Goal: Task Accomplishment & Management: Complete application form

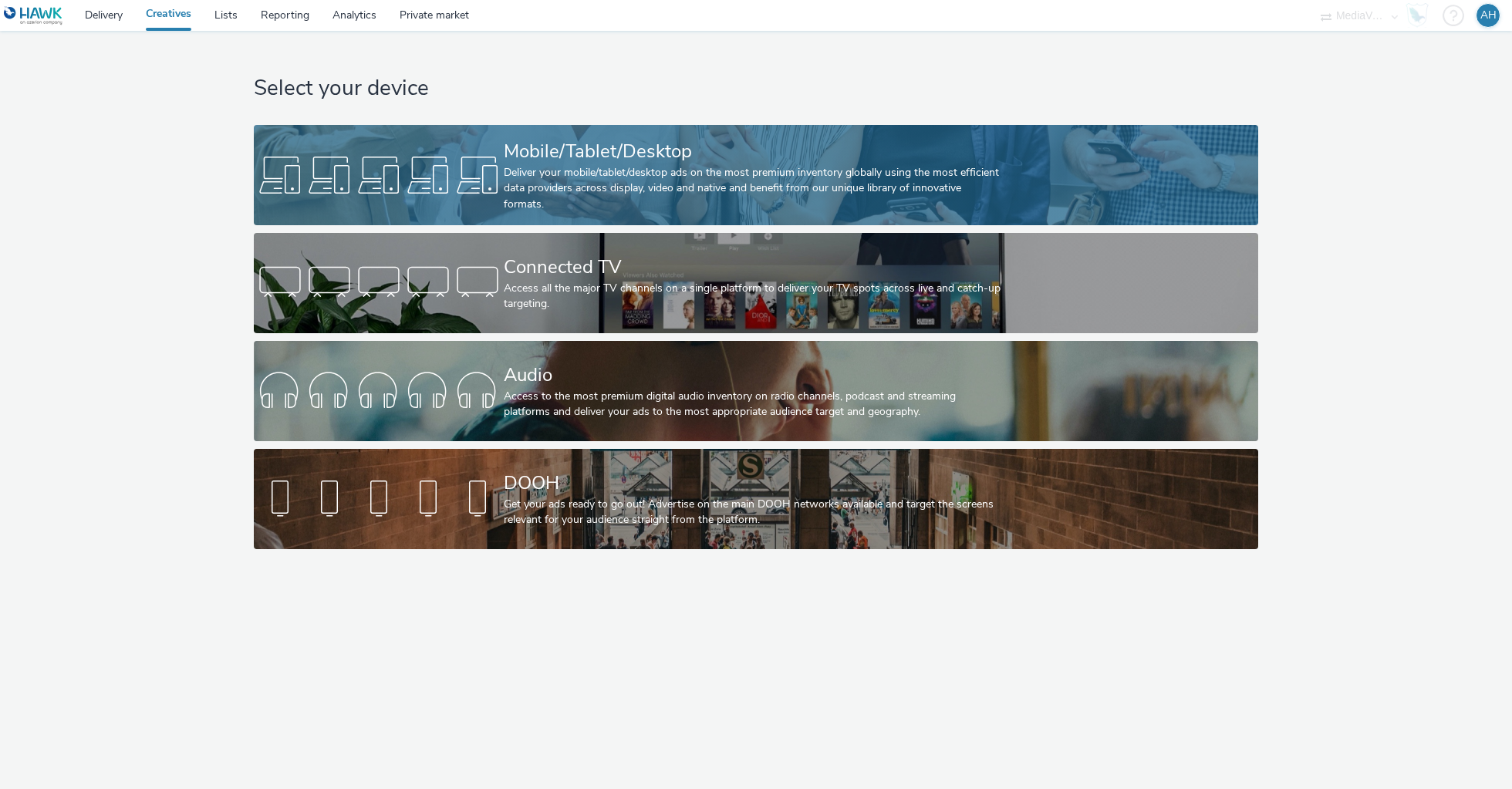
click at [415, 166] on div at bounding box center [379, 175] width 250 height 49
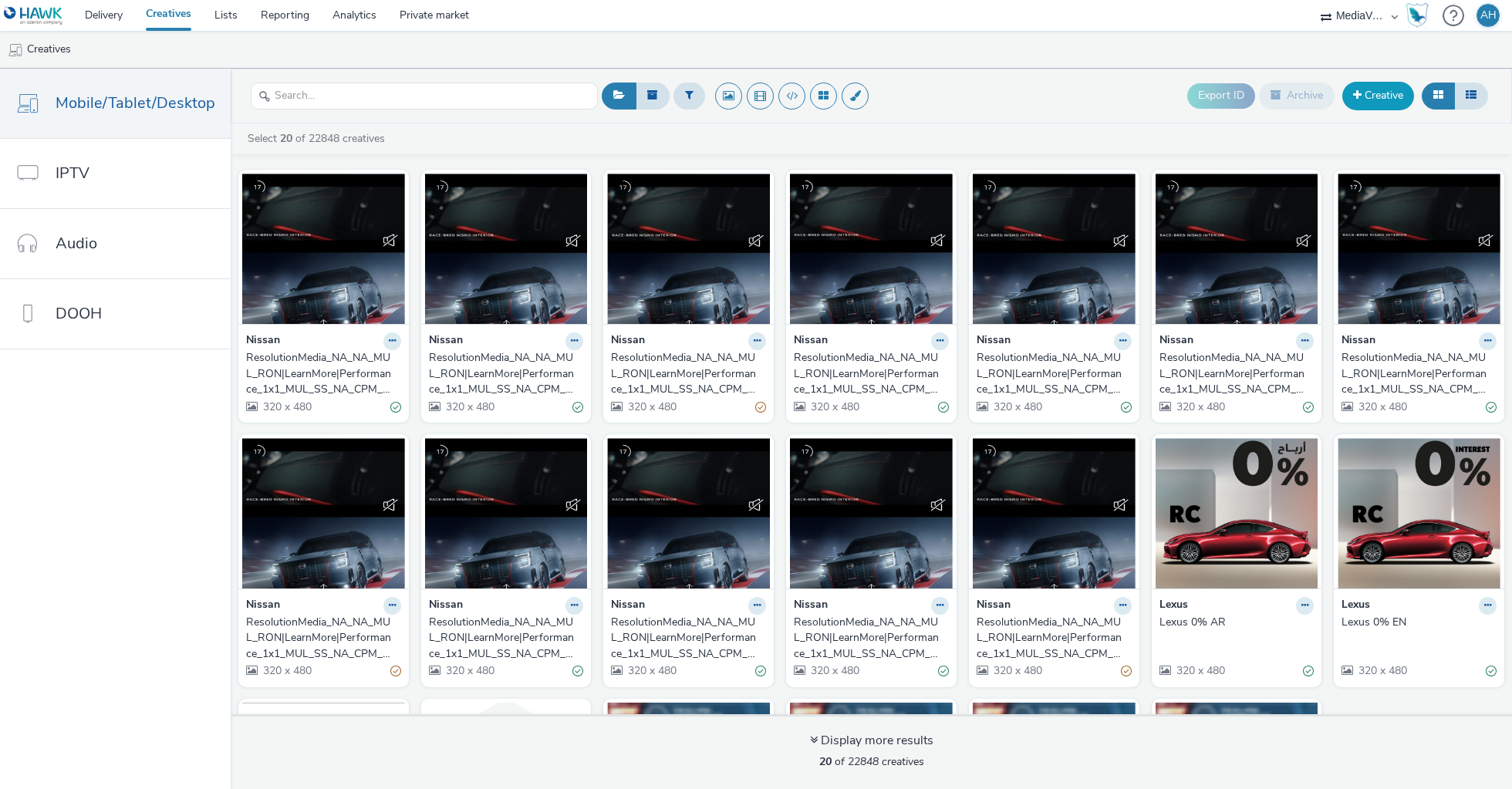
click at [1381, 93] on link "Creative" at bounding box center [1378, 95] width 71 height 28
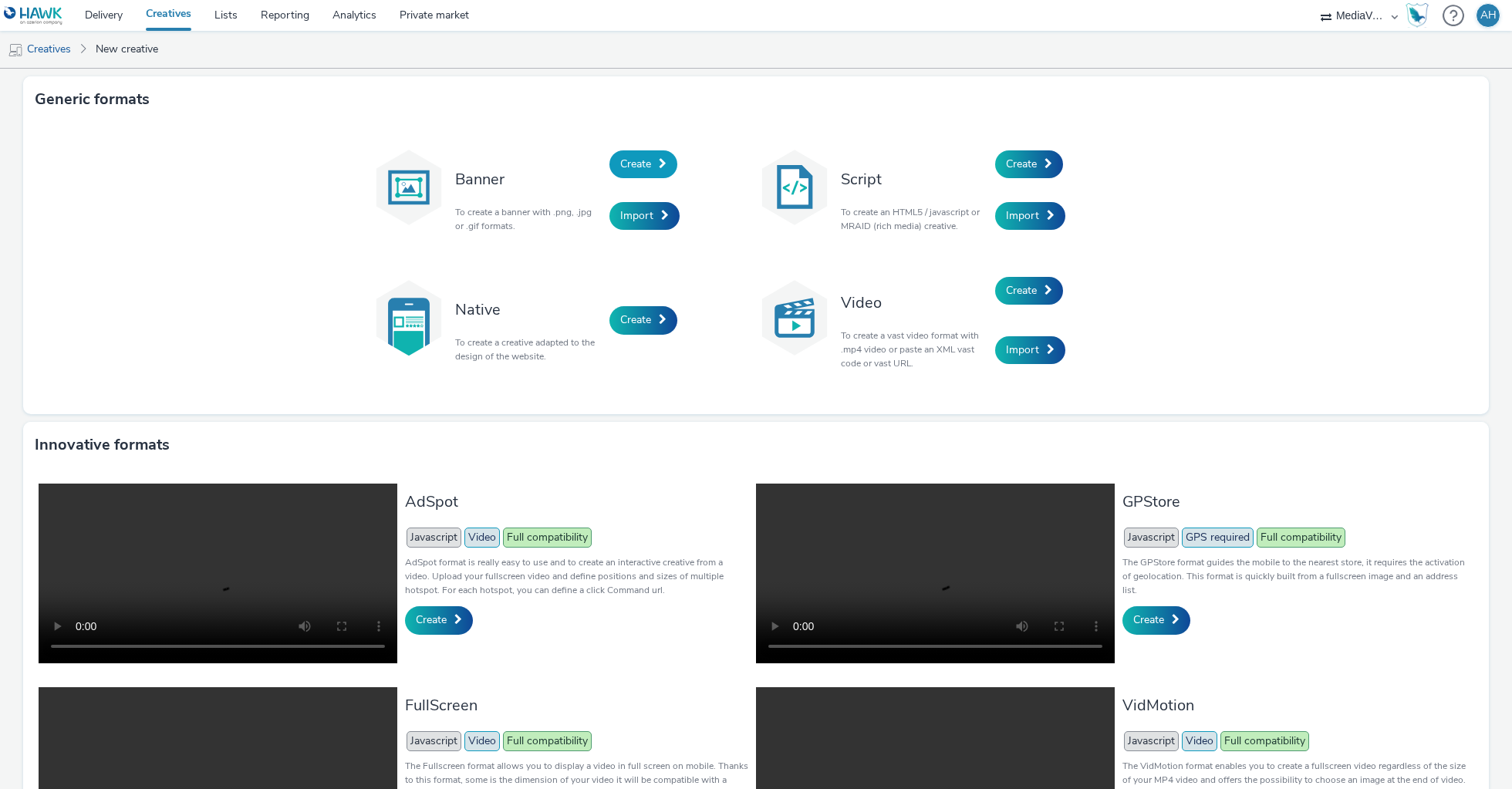
click at [657, 164] on link "Create" at bounding box center [643, 164] width 68 height 28
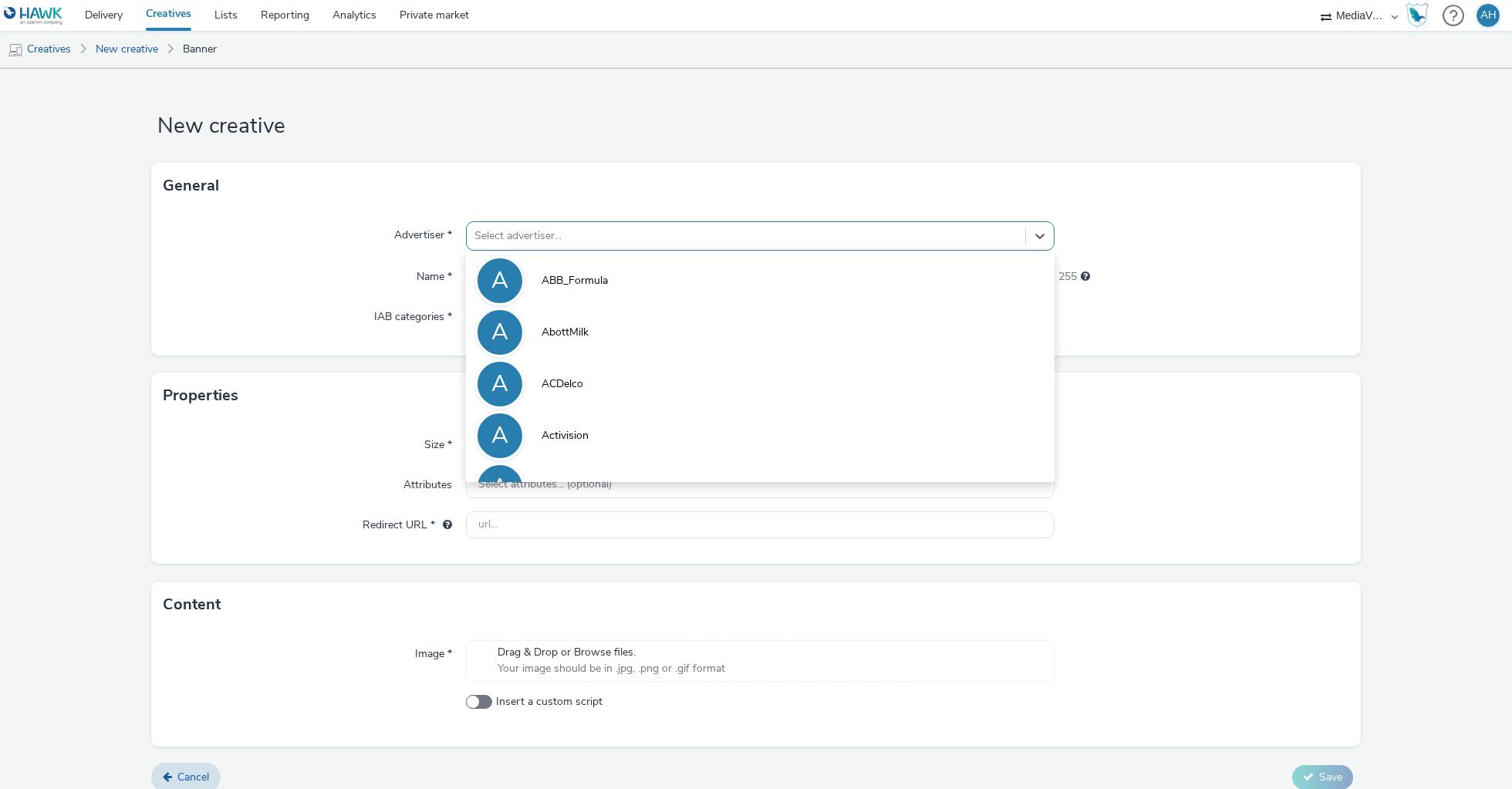
click at [590, 234] on div at bounding box center [746, 236] width 543 height 19
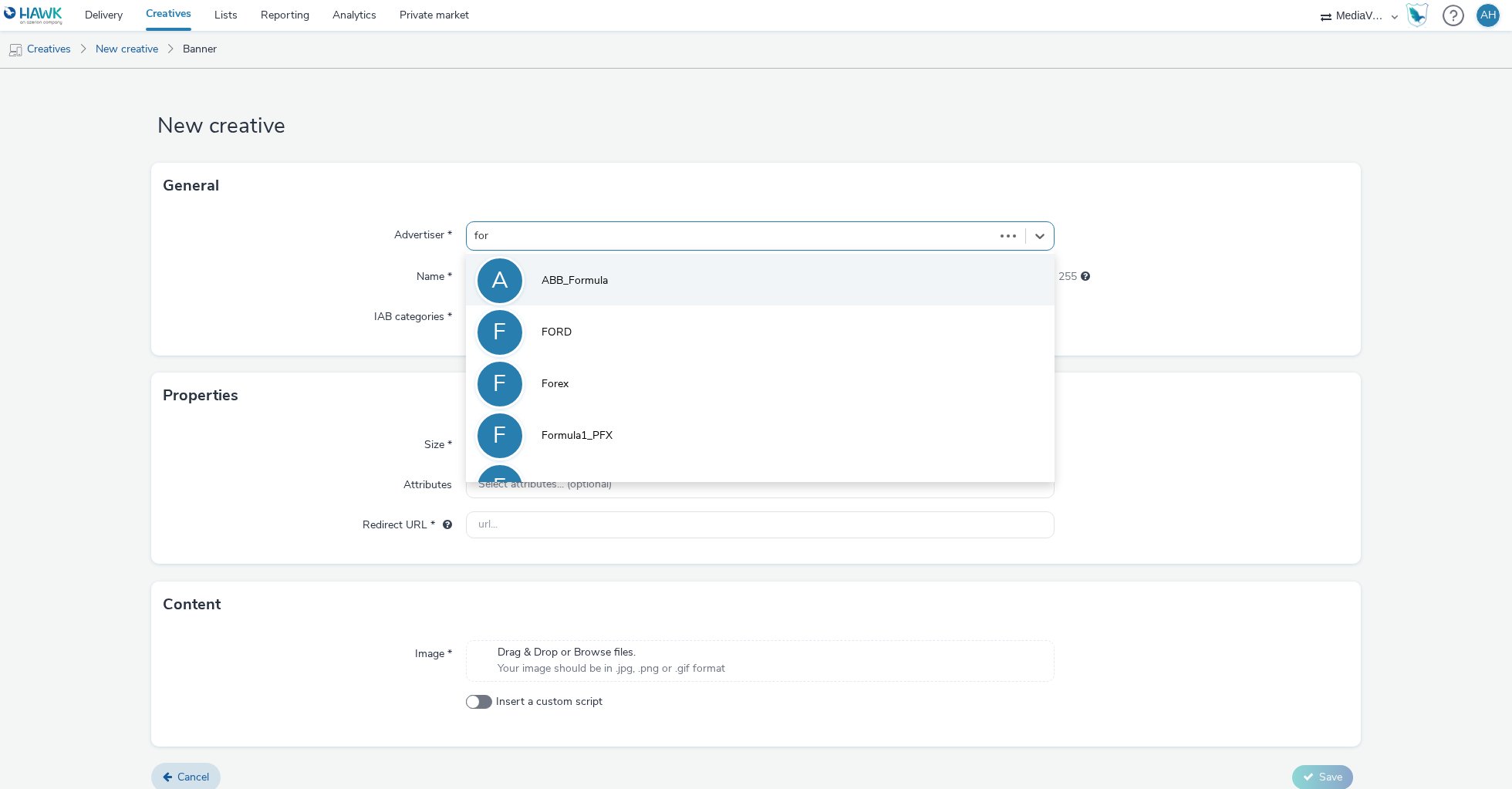
type input "ford"
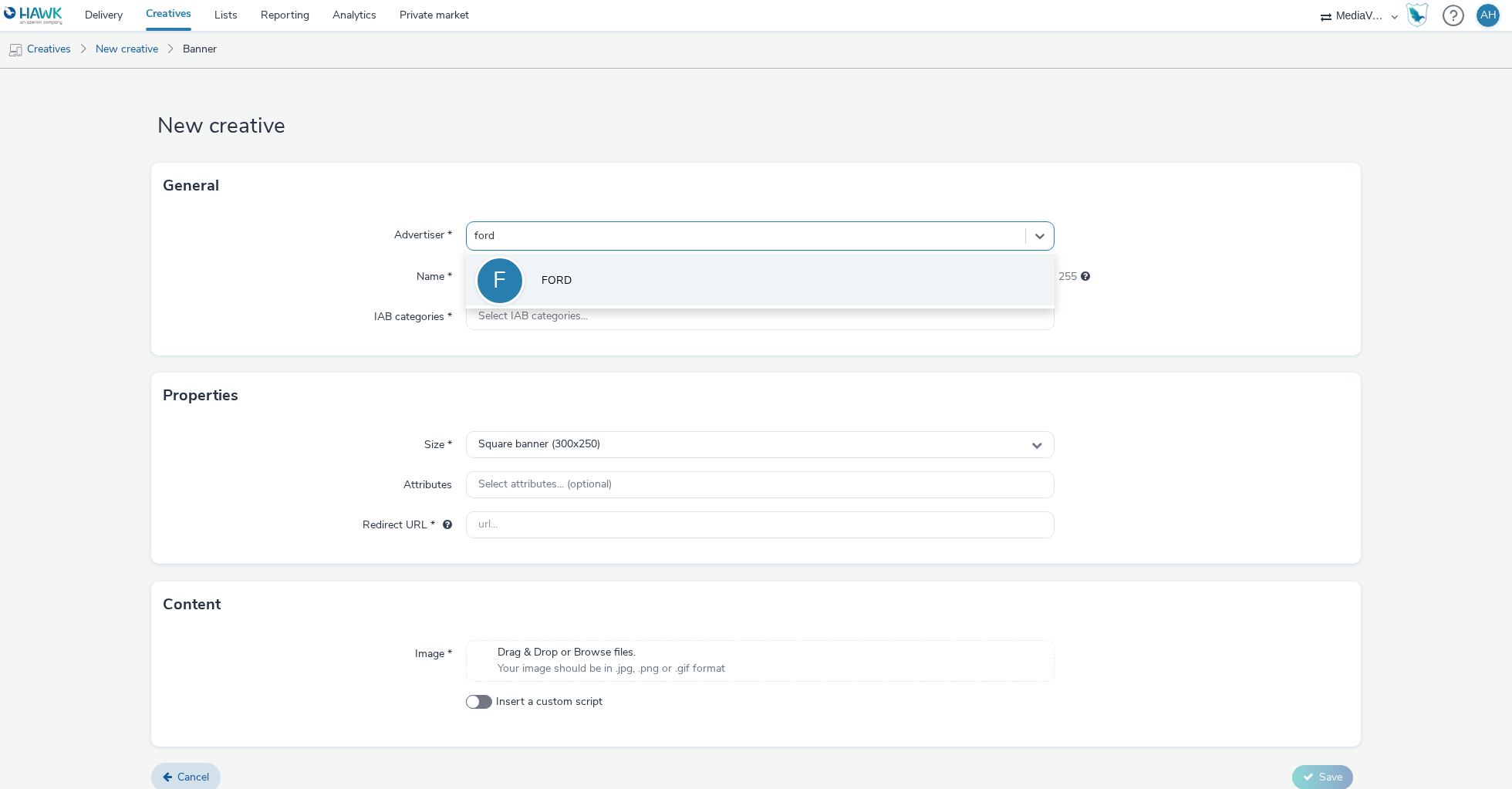
click at [588, 280] on li "[PERSON_NAME]" at bounding box center [760, 279] width 589 height 52
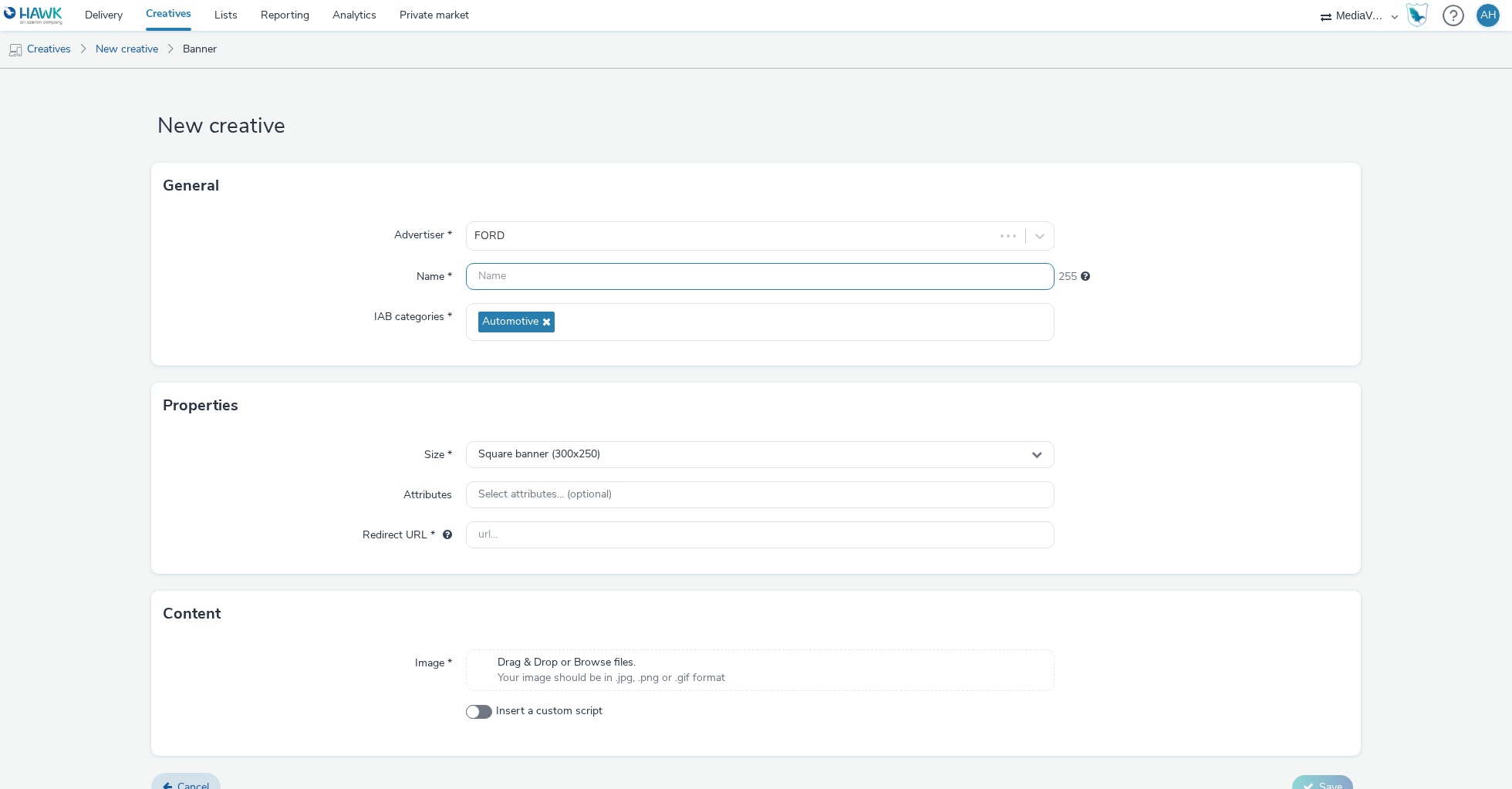
click at [573, 279] on input "text" at bounding box center [760, 277] width 589 height 27
type input "territory"
click at [416, 364] on form "New creative General Advertiser * FORD Name * territory 246 IAB categories * Au…" at bounding box center [756, 441] width 1512 height 745
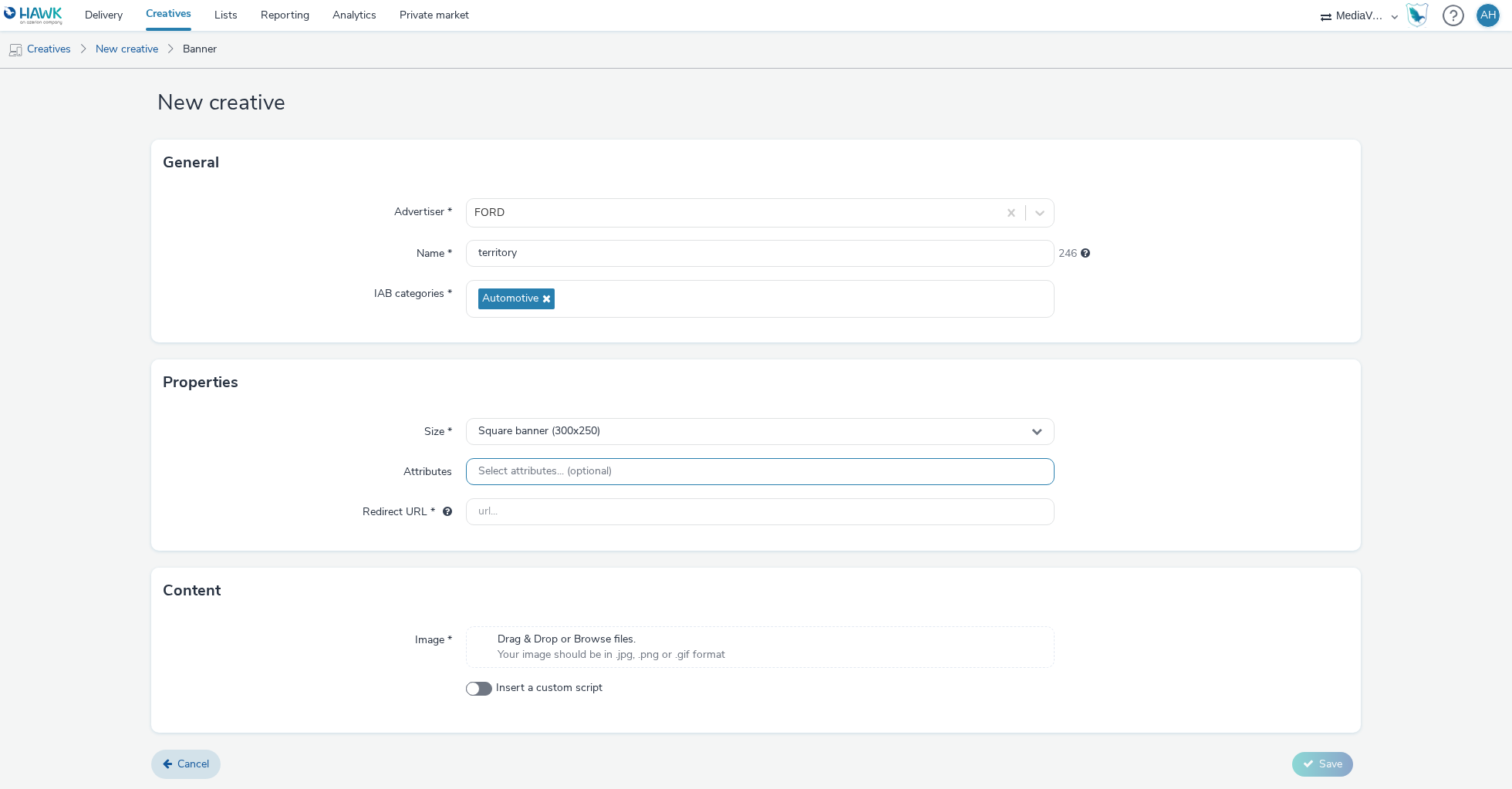
click at [528, 467] on span "Select attributes... (optional)" at bounding box center [544, 471] width 133 height 13
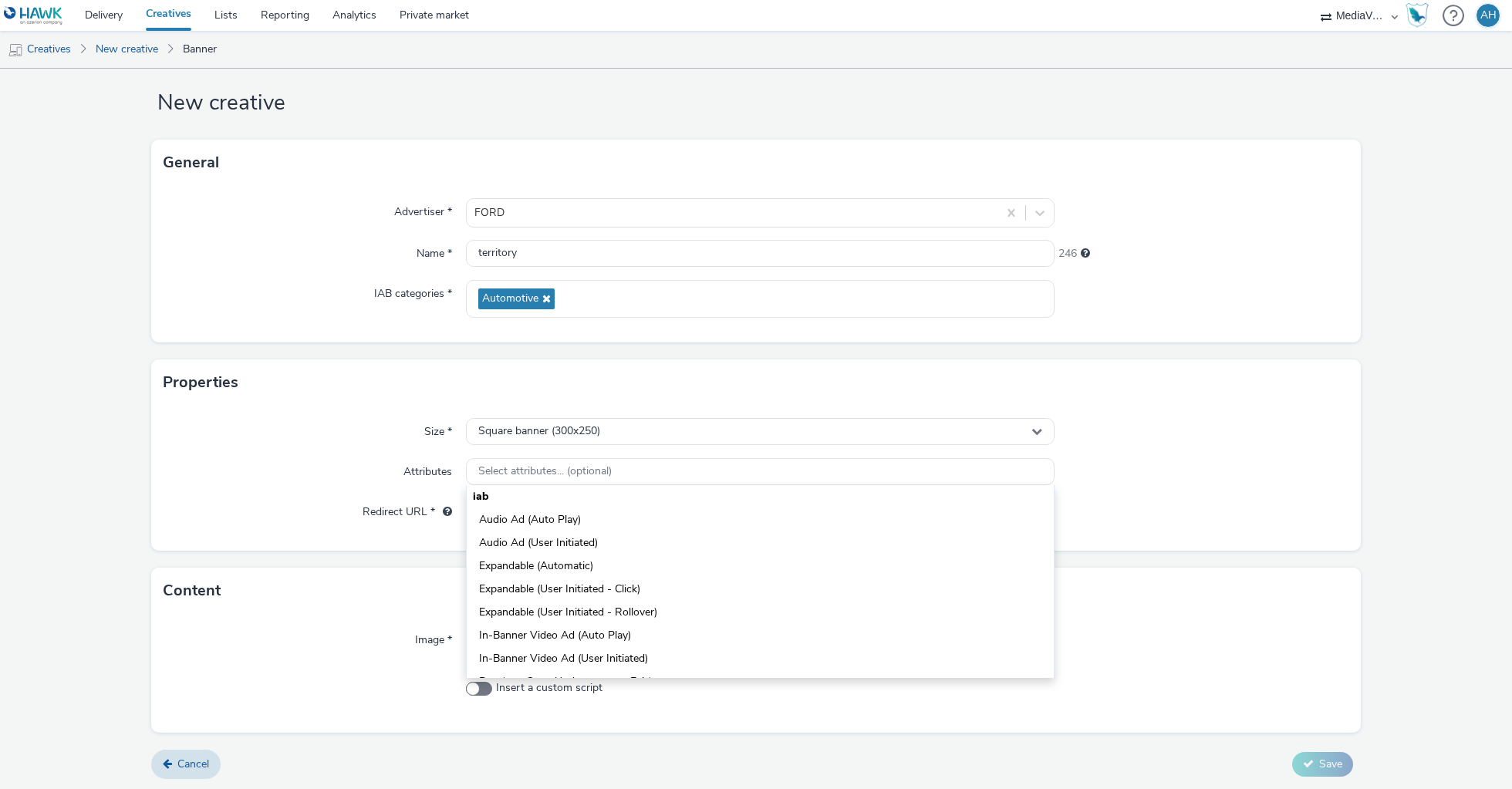
click at [364, 411] on div "Size * Square banner (300x250) Attributes Select attributes... (optional) iab A…" at bounding box center [756, 478] width 1210 height 145
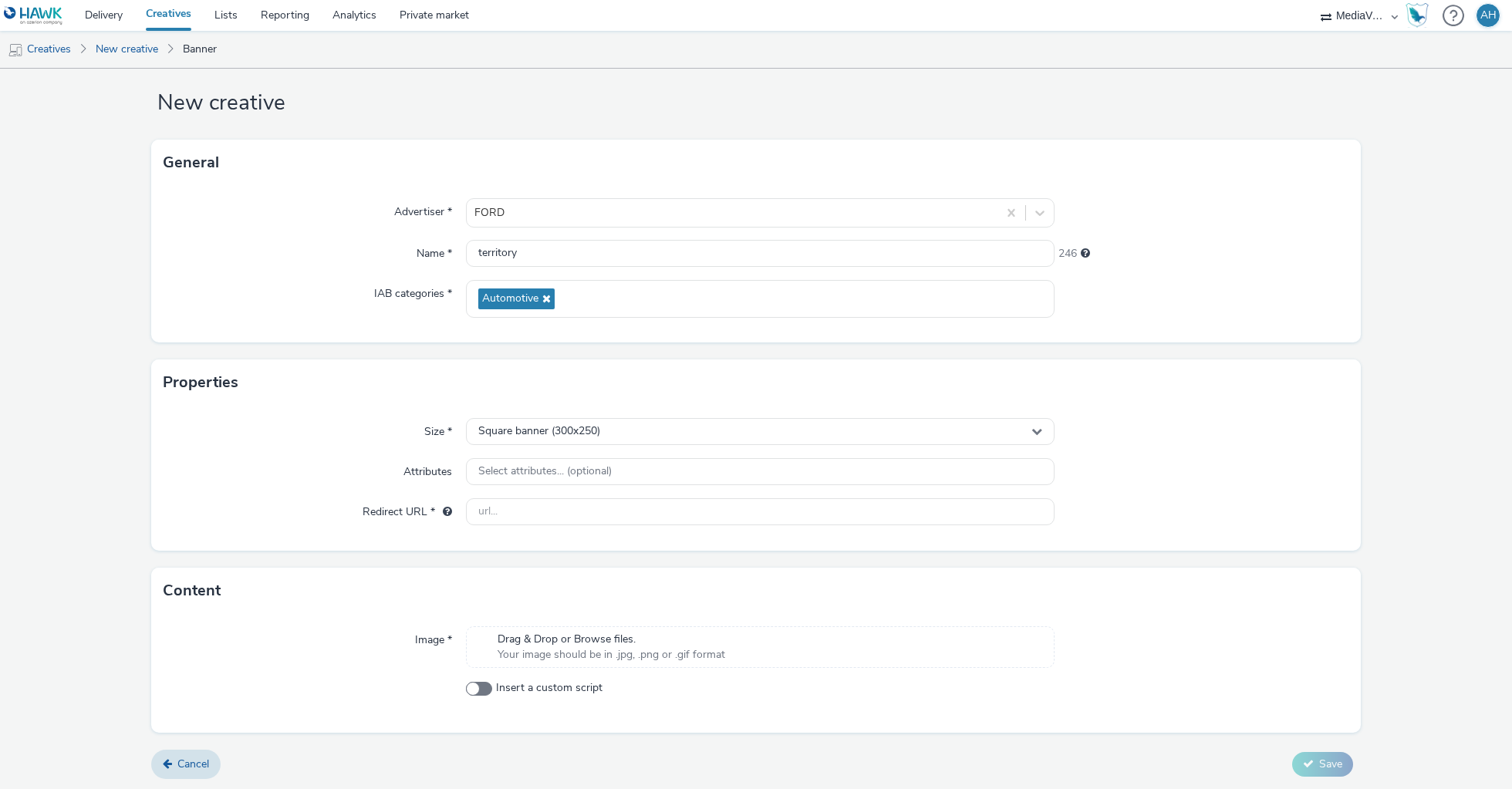
click at [534, 642] on span "Drag & Drop or Browse files." at bounding box center [612, 640] width 228 height 15
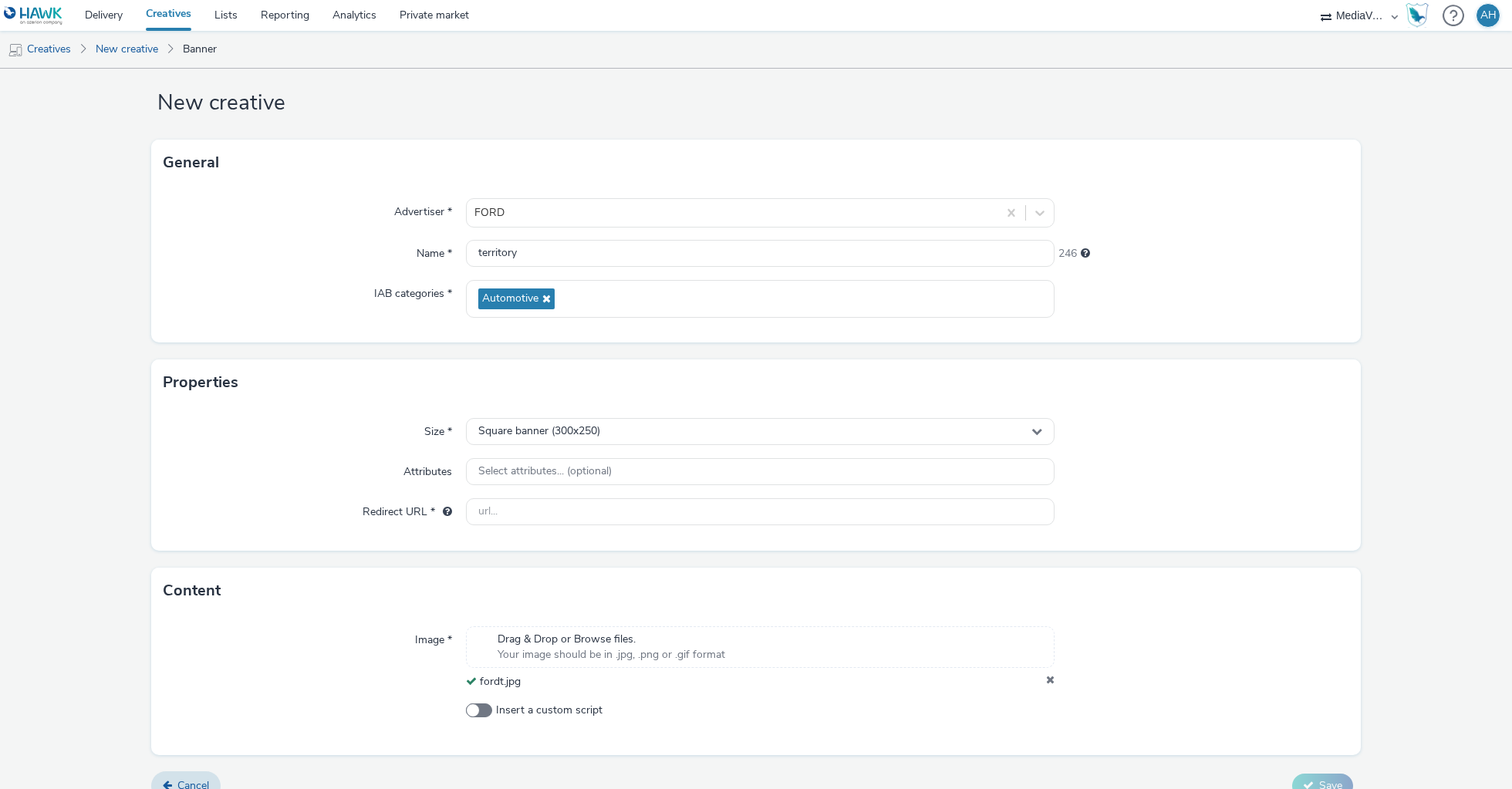
scroll to position [45, 0]
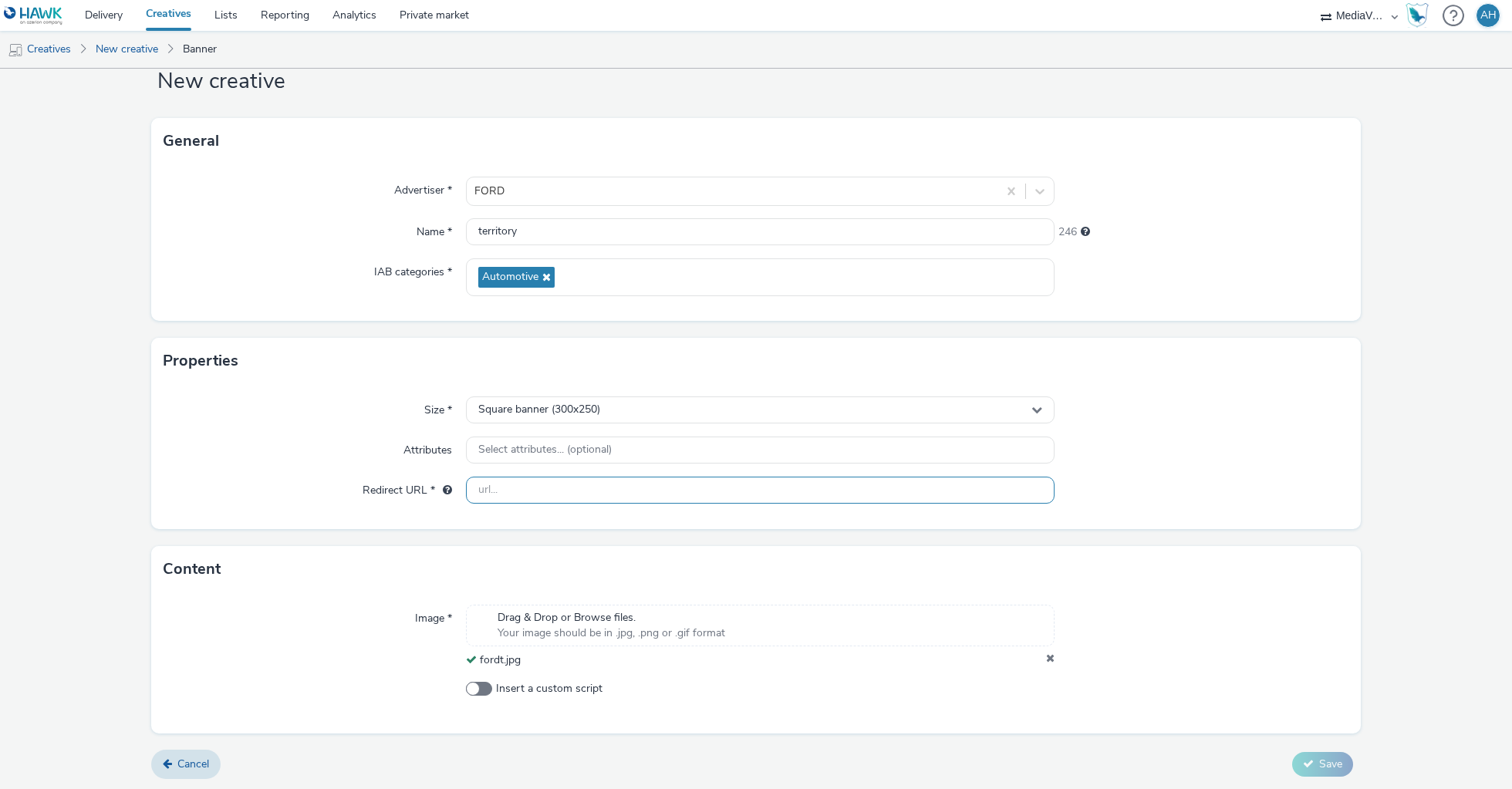
click at [540, 481] on input "text" at bounding box center [760, 490] width 589 height 27
click at [330, 480] on div "Redirect URL *" at bounding box center [315, 490] width 302 height 28
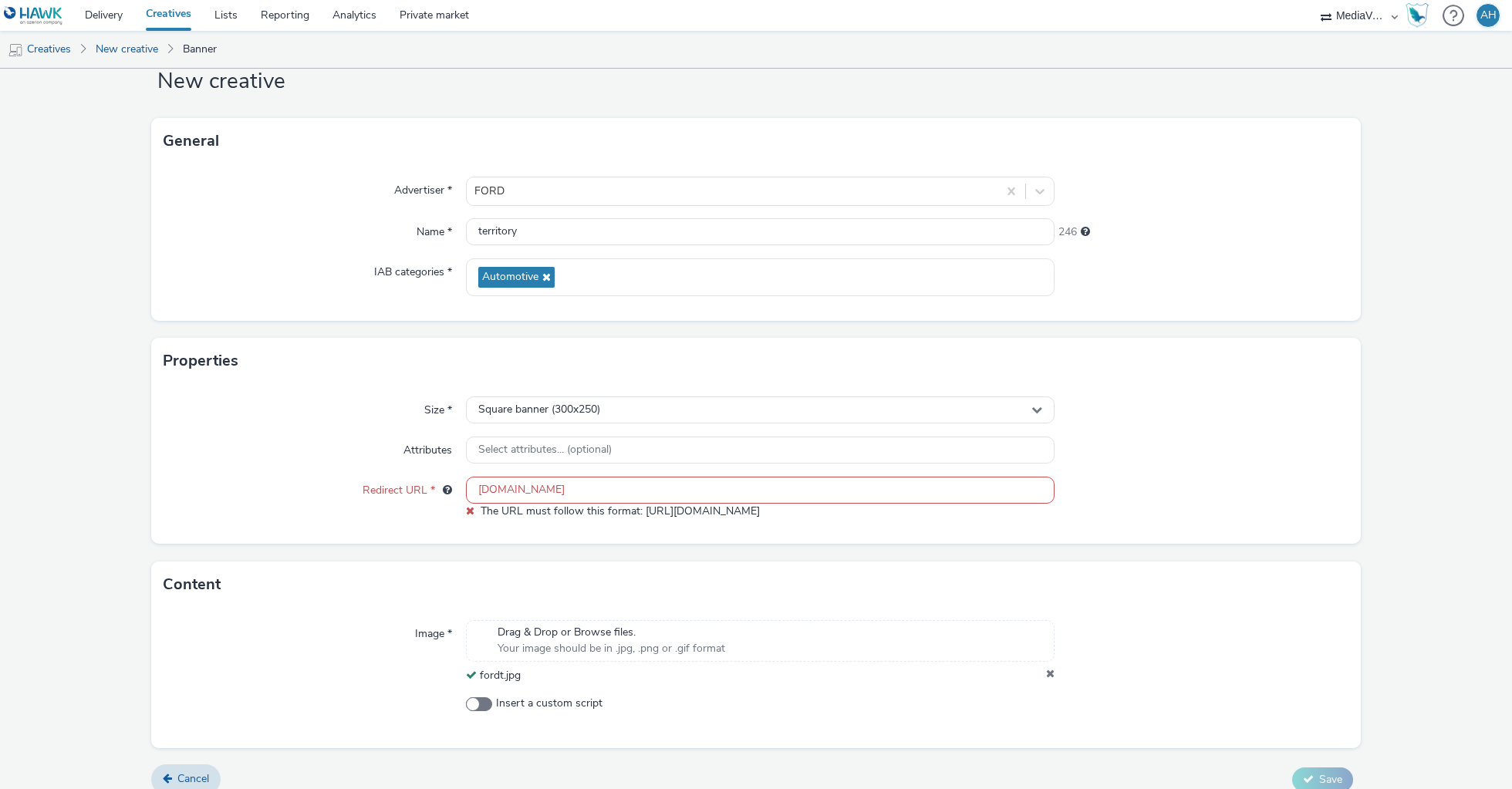
click at [475, 483] on input "[DOMAIN_NAME]" at bounding box center [760, 490] width 589 height 27
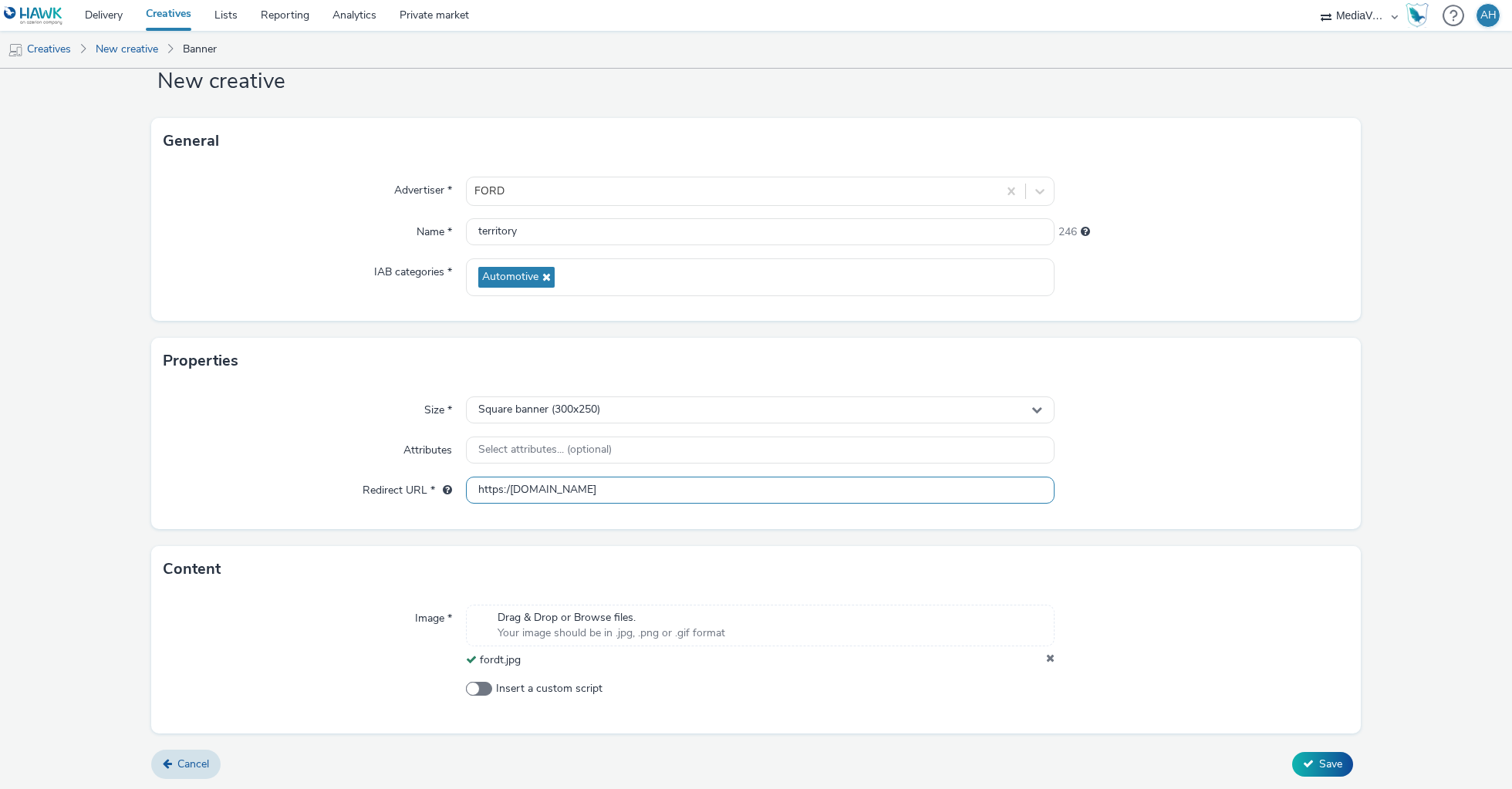
type input "[URL][DOMAIN_NAME]"
